Goal: Transaction & Acquisition: Purchase product/service

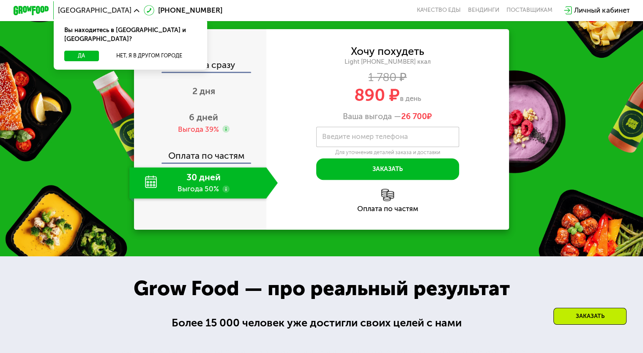
scroll to position [832, 0]
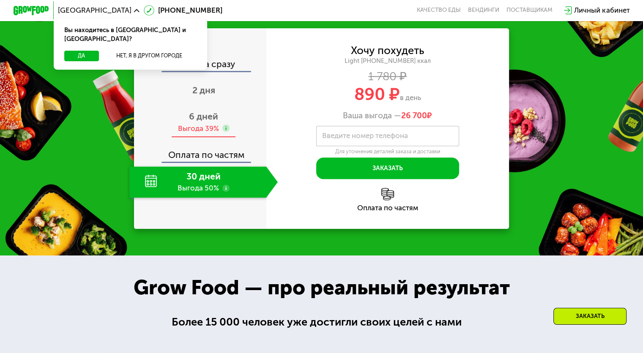
click at [193, 122] on span "6 дней" at bounding box center [203, 116] width 29 height 11
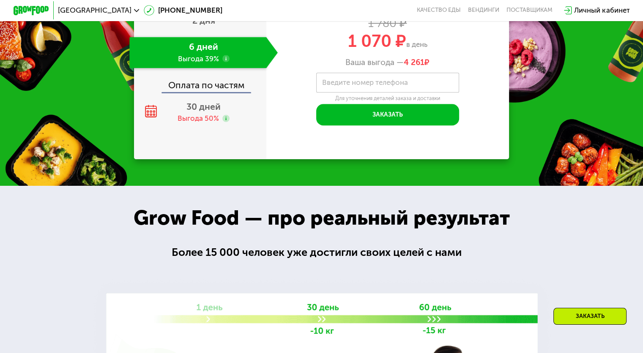
scroll to position [903, 0]
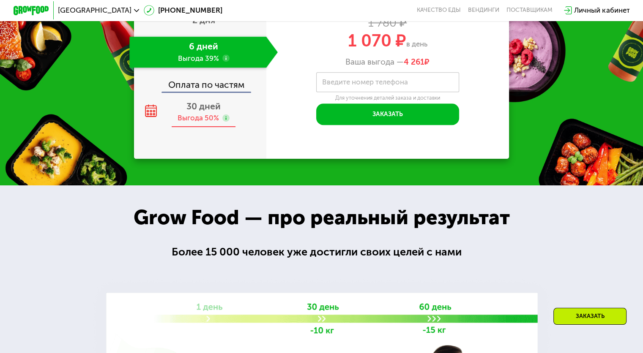
click at [190, 112] on span "30 дней" at bounding box center [203, 106] width 34 height 11
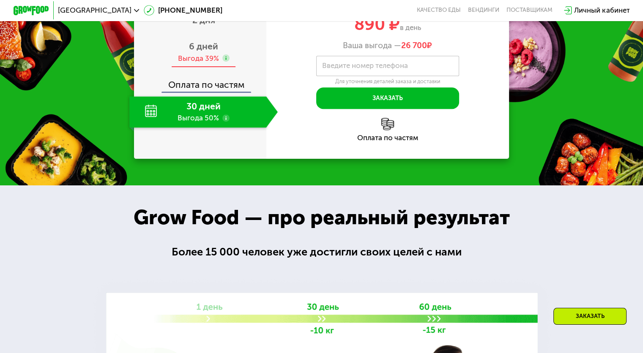
click at [212, 63] on div "Выгода 39%" at bounding box center [197, 59] width 41 height 10
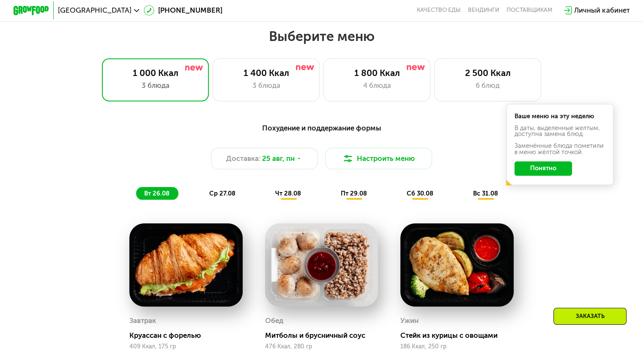
scroll to position [368, 0]
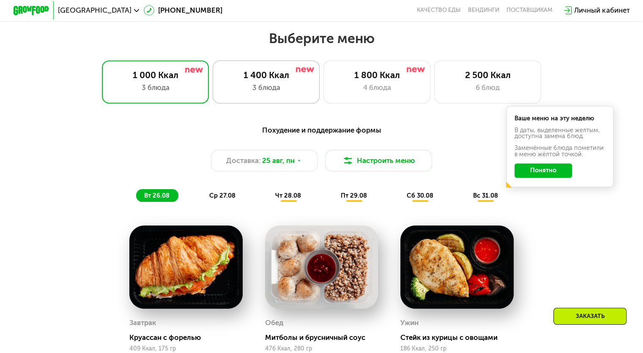
click at [276, 78] on div "1 400 Ккал" at bounding box center [266, 75] width 88 height 11
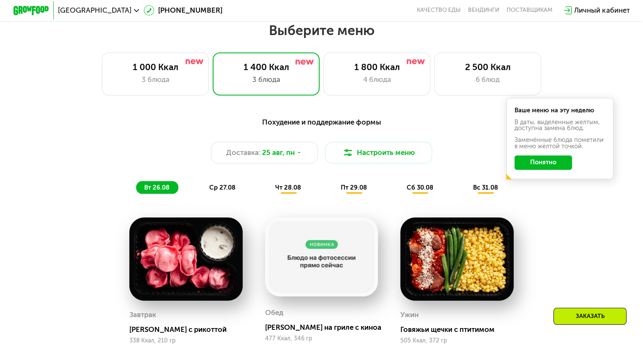
scroll to position [383, 0]
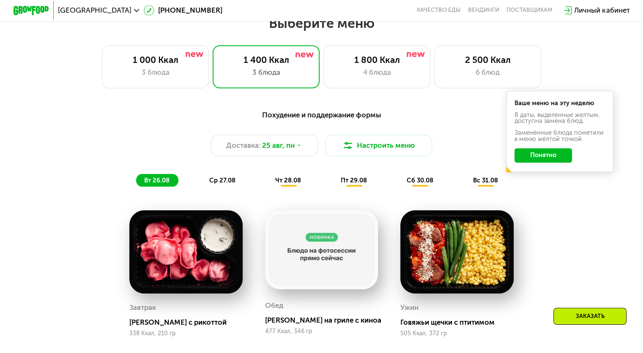
click at [227, 184] on span "ср 27.08" at bounding box center [222, 181] width 26 height 8
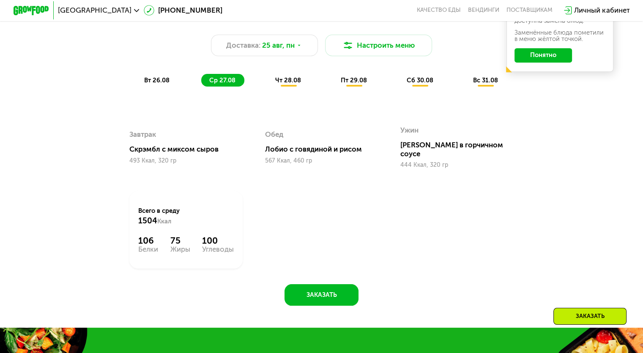
scroll to position [488, 0]
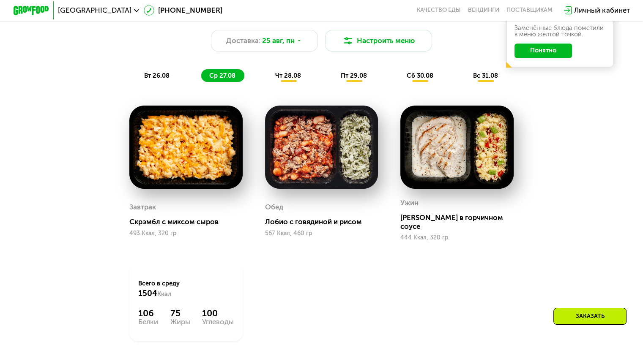
click at [292, 86] on div "Похудение и поддержание формы Доставка: [DATE] Настроить меню вт 26.08 ср 27.08…" at bounding box center [321, 44] width 539 height 88
click at [291, 76] on span "чт 28.08" at bounding box center [288, 76] width 26 height 8
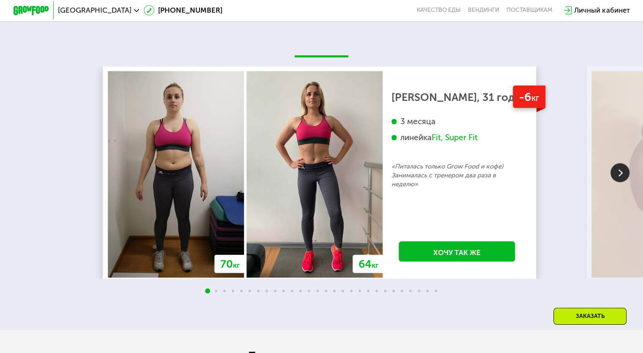
scroll to position [1567, 0]
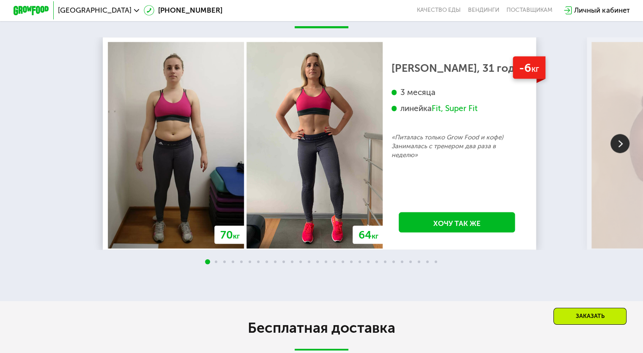
click at [610, 153] on img at bounding box center [619, 143] width 19 height 19
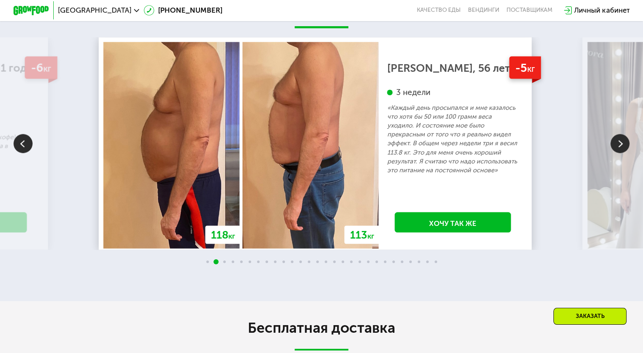
click at [610, 153] on img at bounding box center [619, 143] width 19 height 19
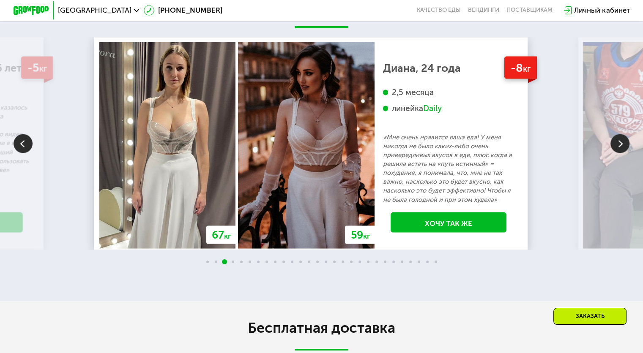
click at [610, 153] on img at bounding box center [619, 143] width 19 height 19
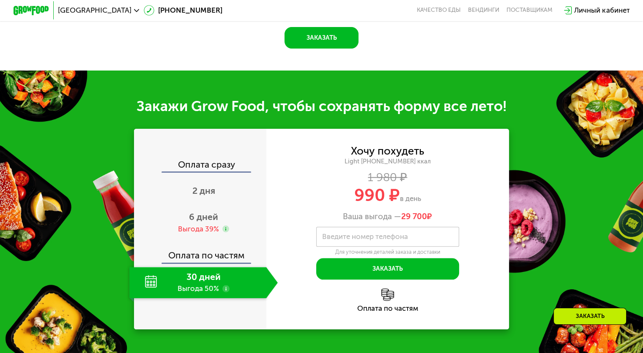
scroll to position [948, 0]
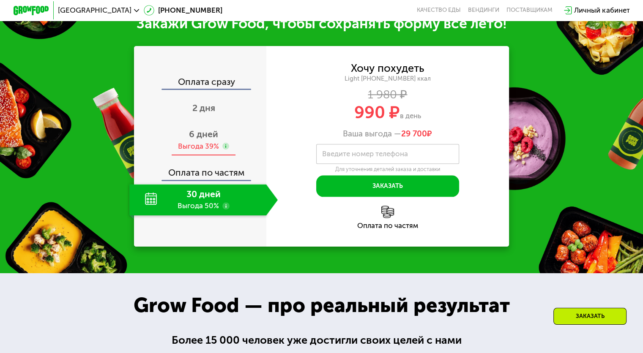
click at [185, 144] on div "6 дней Выгода 39%" at bounding box center [203, 140] width 148 height 31
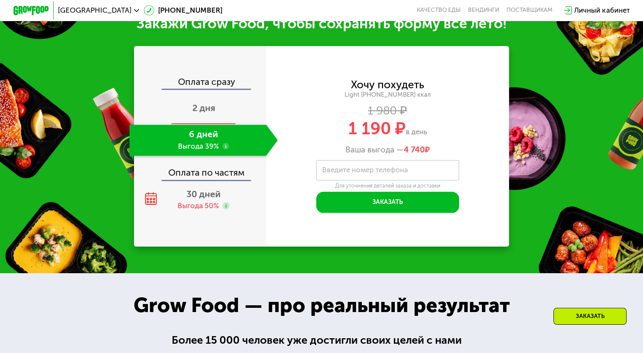
click at [185, 121] on div "2 дня" at bounding box center [203, 108] width 148 height 31
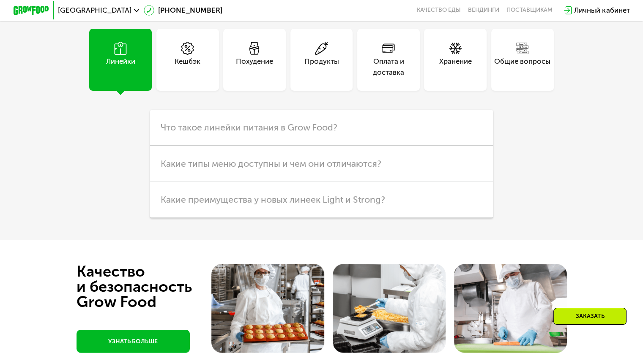
scroll to position [2193, 0]
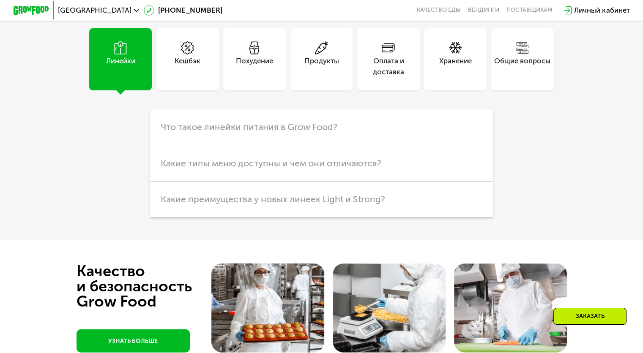
click at [169, 81] on div "Кешбэк" at bounding box center [187, 59] width 63 height 63
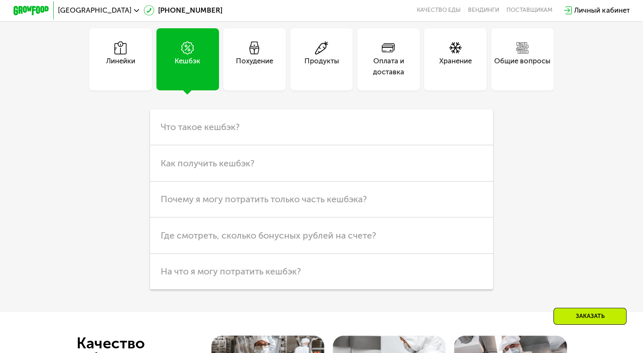
click at [108, 77] on div "Линейки" at bounding box center [120, 67] width 29 height 22
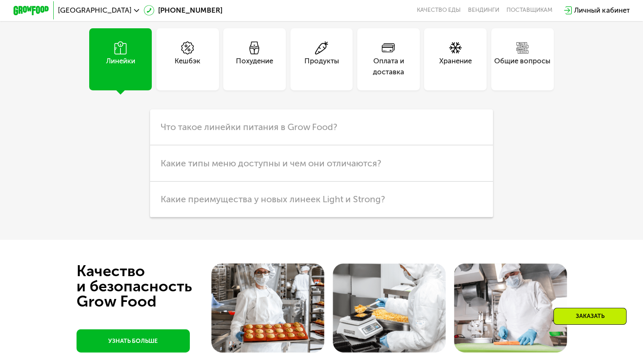
click at [259, 55] on use at bounding box center [254, 47] width 10 height 13
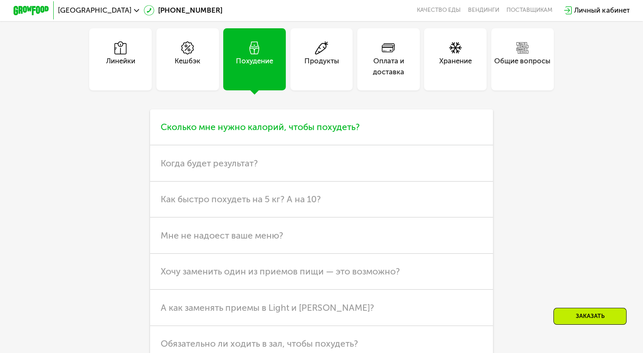
click at [308, 145] on h3 "Сколько мне нужно калорий, чтобы похудеть?" at bounding box center [321, 127] width 343 height 36
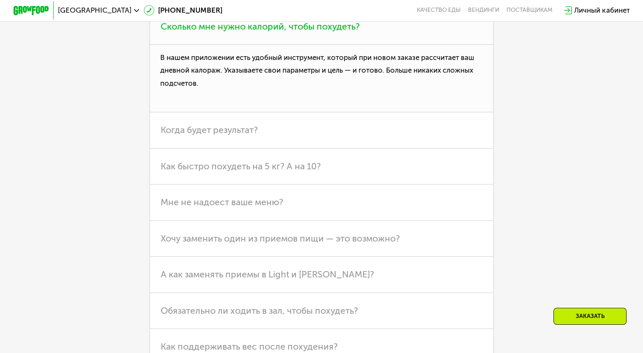
scroll to position [2293, 0]
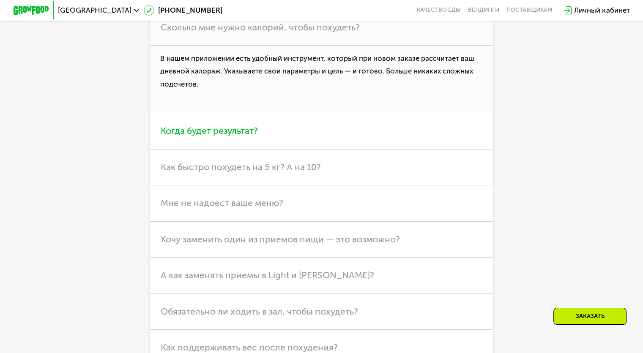
click at [213, 136] on span "Когда будет результат?" at bounding box center [209, 130] width 97 height 11
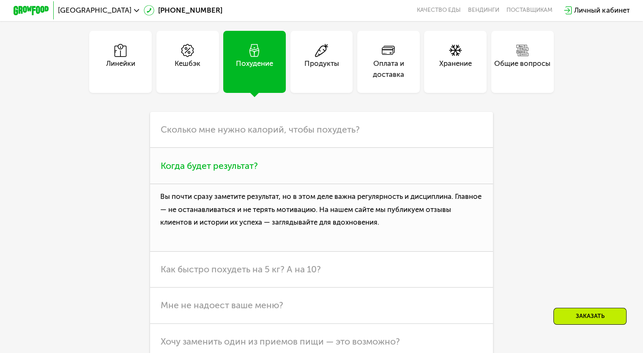
scroll to position [2226, 0]
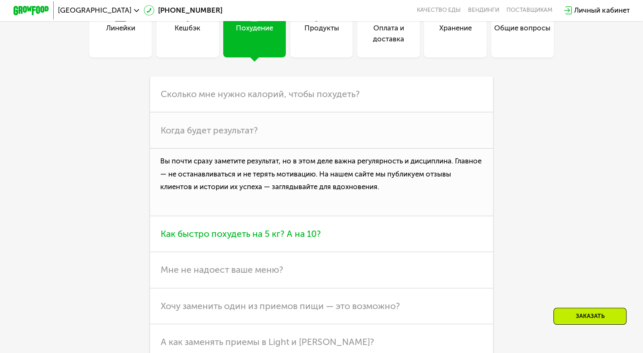
click at [232, 239] on span "Как быстро похудеть на 5 кг? А на 10?" at bounding box center [241, 234] width 160 height 11
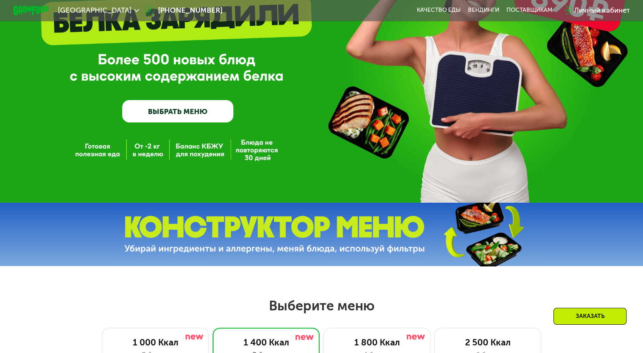
scroll to position [100, 0]
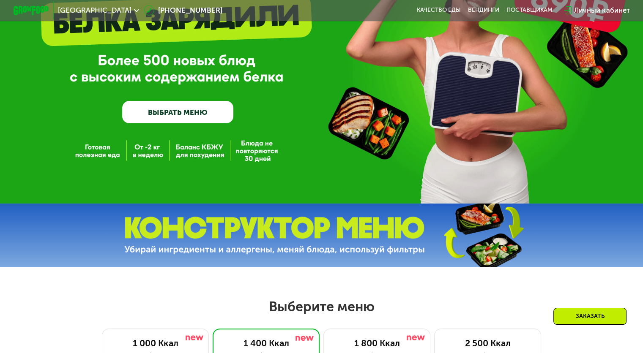
click at [206, 112] on link "ВЫБРАТЬ МЕНЮ" at bounding box center [177, 112] width 111 height 22
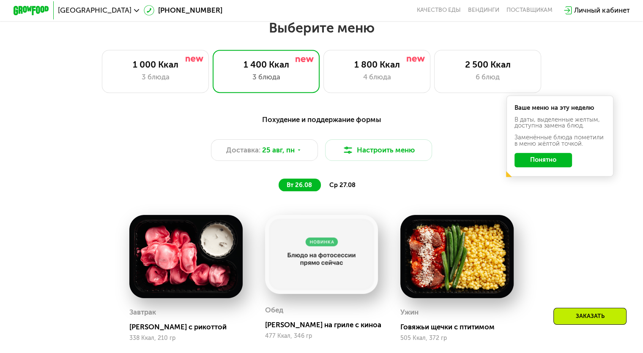
scroll to position [380, 0]
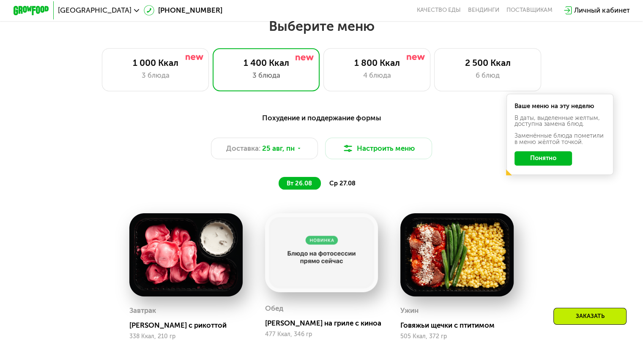
click at [538, 162] on button "Понятно" at bounding box center [542, 158] width 57 height 14
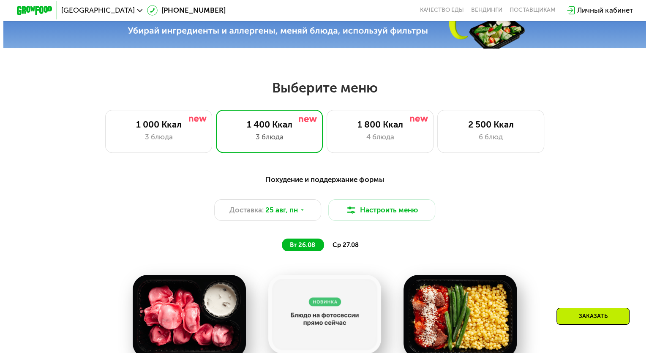
scroll to position [319, 0]
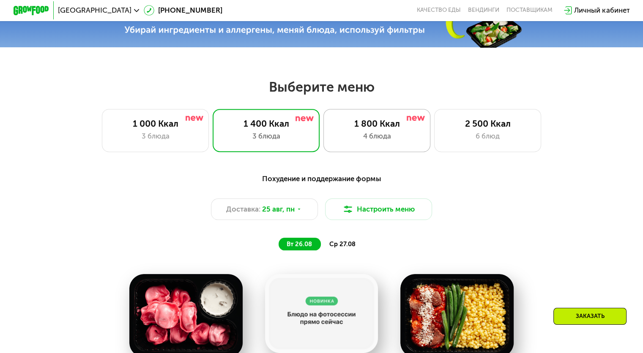
click at [396, 141] on div "4 блюда" at bounding box center [377, 136] width 88 height 11
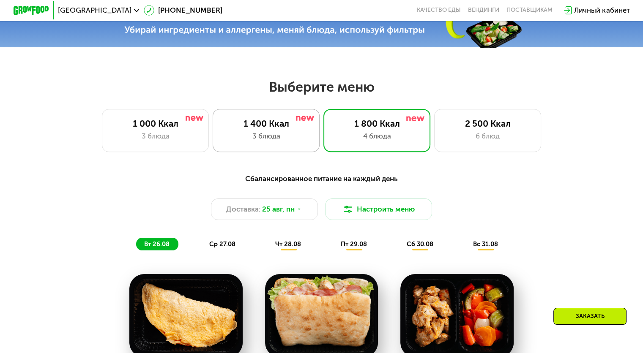
click at [284, 129] on div "1 400 Ккал" at bounding box center [266, 123] width 88 height 11
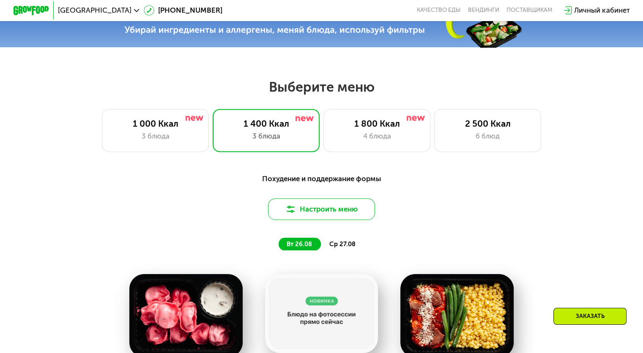
click at [323, 206] on button "Настроить меню" at bounding box center [321, 210] width 107 height 22
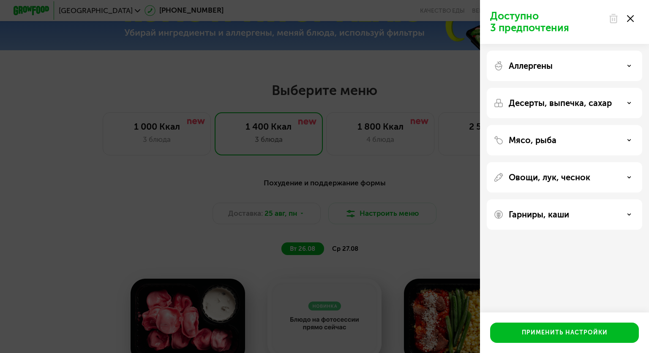
click at [516, 88] on div "Аллергены" at bounding box center [564, 103] width 155 height 30
click at [634, 66] on div "Аллергены" at bounding box center [565, 66] width 142 height 10
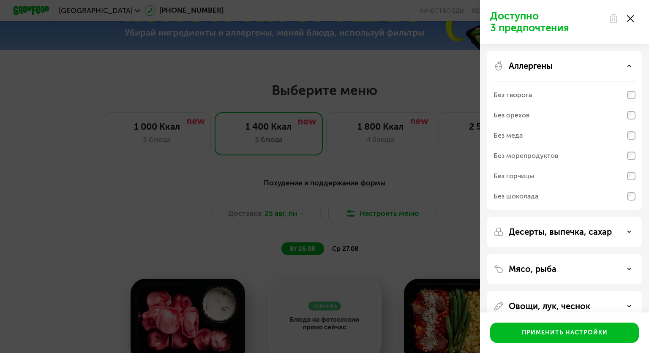
click at [617, 227] on div "Десерты, выпечка, сахар" at bounding box center [565, 232] width 142 height 10
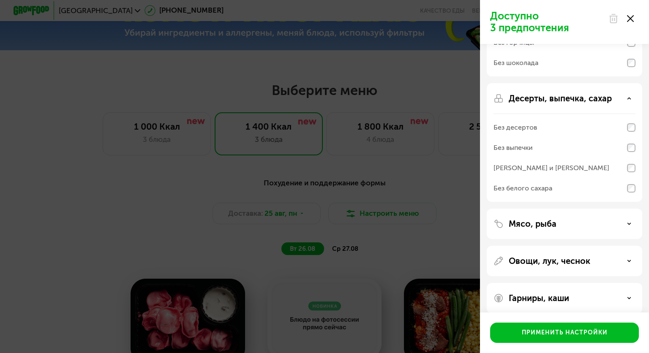
scroll to position [135, 0]
click at [599, 218] on div "Мясо, рыба" at bounding box center [565, 223] width 142 height 10
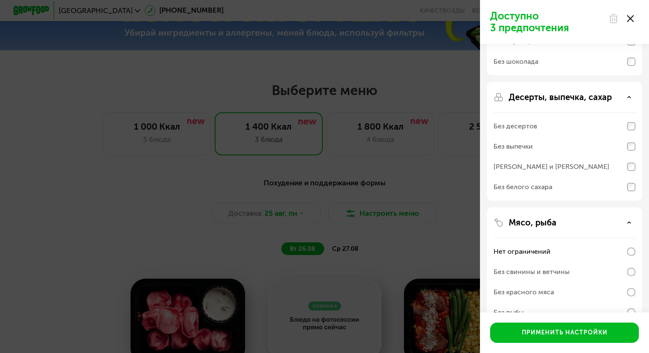
scroll to position [251, 0]
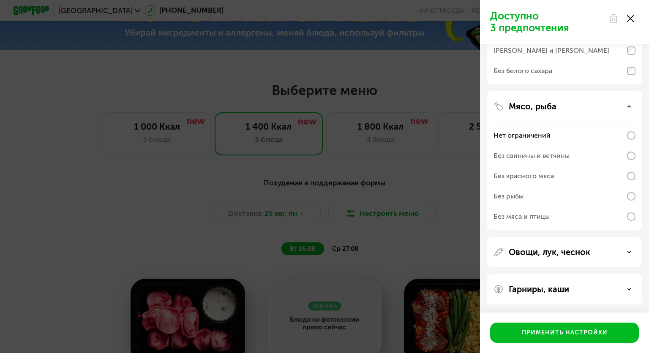
click at [586, 274] on div "Овощи, лук, чеснок" at bounding box center [564, 289] width 155 height 30
click at [620, 253] on div "Овощи, лук, чеснок" at bounding box center [565, 252] width 142 height 10
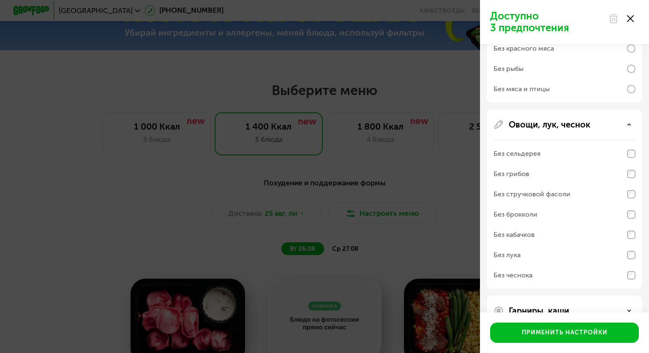
scroll to position [400, 0]
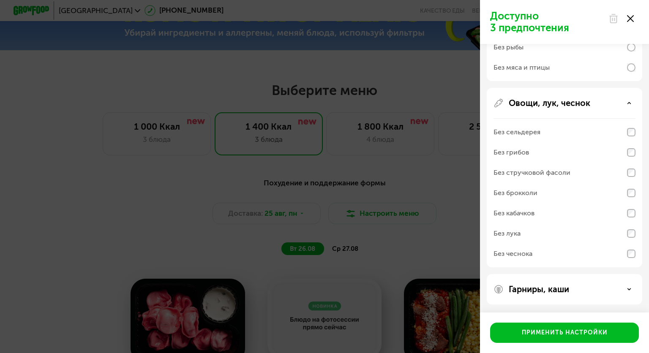
click at [627, 136] on div "Без сельдерея" at bounding box center [565, 132] width 142 height 20
click at [591, 285] on div "Гарниры, каши" at bounding box center [565, 289] width 142 height 10
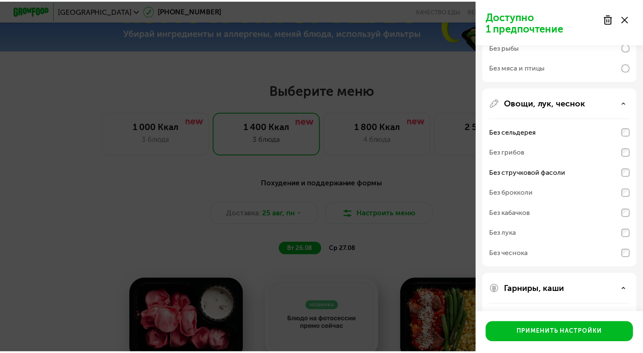
scroll to position [509, 0]
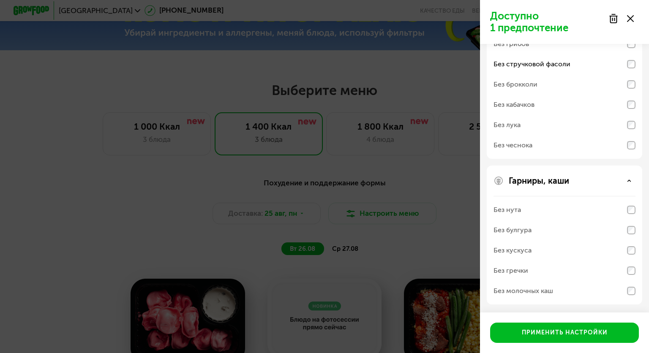
click at [636, 209] on div "Гарниры, каши Без нута Без булгура Без кускуса Без гречки Без молочных каш" at bounding box center [564, 235] width 155 height 139
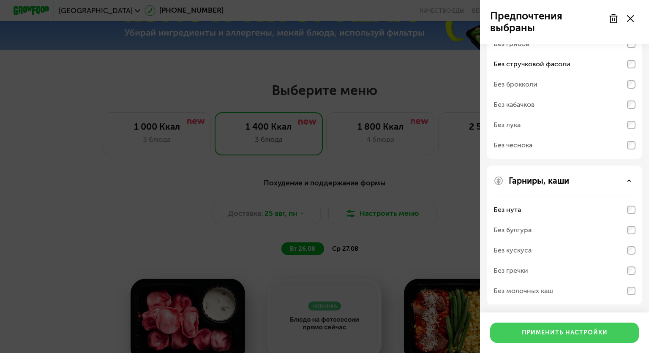
click at [584, 336] on div "Применить настройки" at bounding box center [565, 333] width 86 height 8
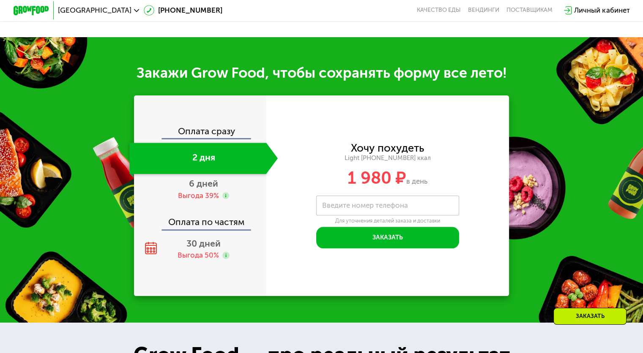
scroll to position [843, 0]
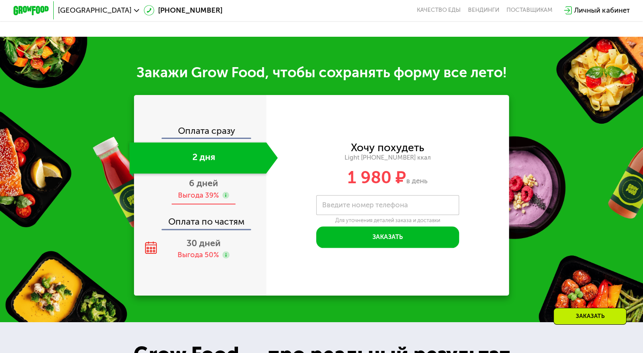
click at [197, 200] on div "Выгода 39%" at bounding box center [197, 196] width 41 height 10
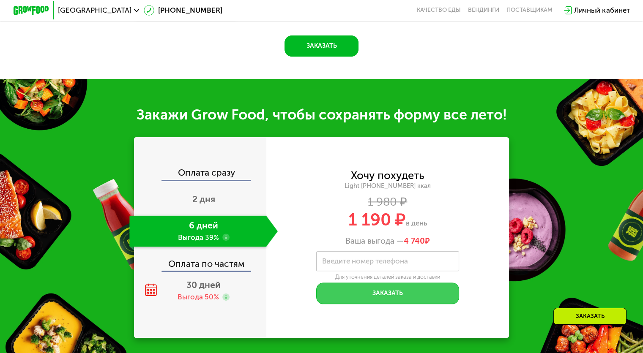
scroll to position [869, 0]
